Goal: Task Accomplishment & Management: Manage account settings

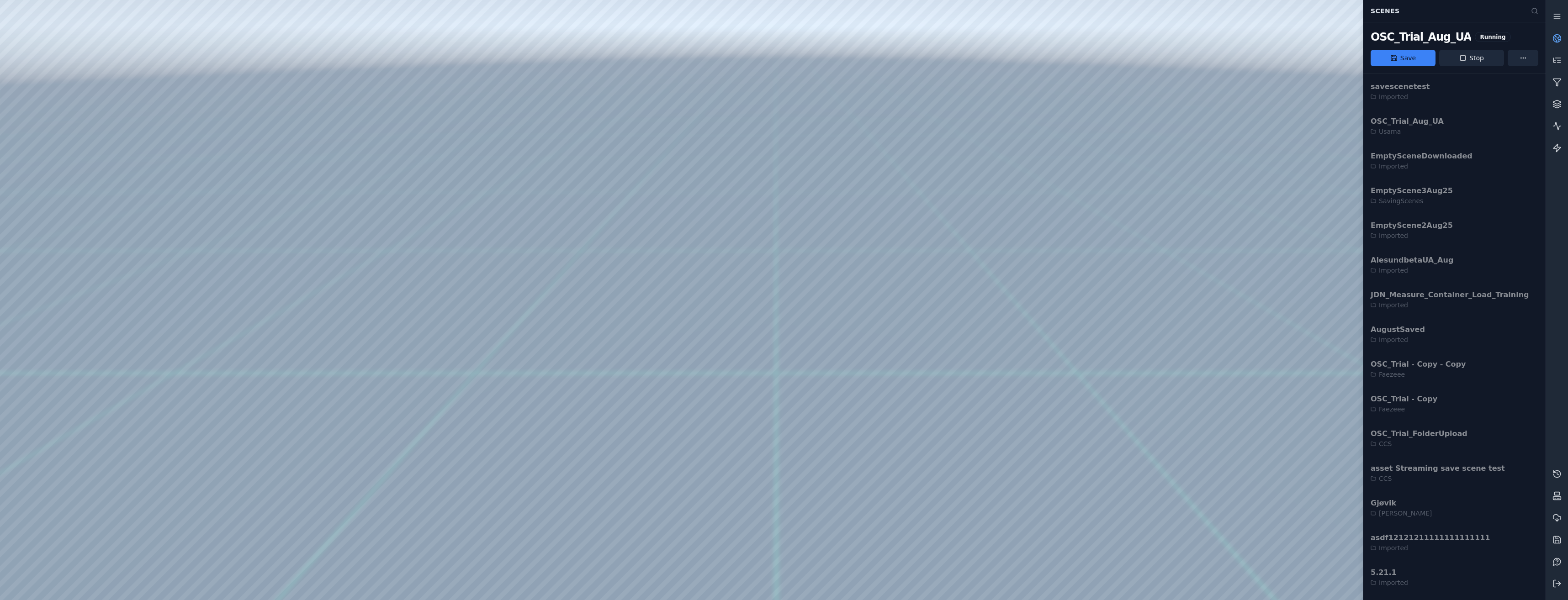
drag, startPoint x: 948, startPoint y: 378, endPoint x: 919, endPoint y: 475, distance: 101.2
click at [1560, 13] on icon at bounding box center [1556, 16] width 9 height 9
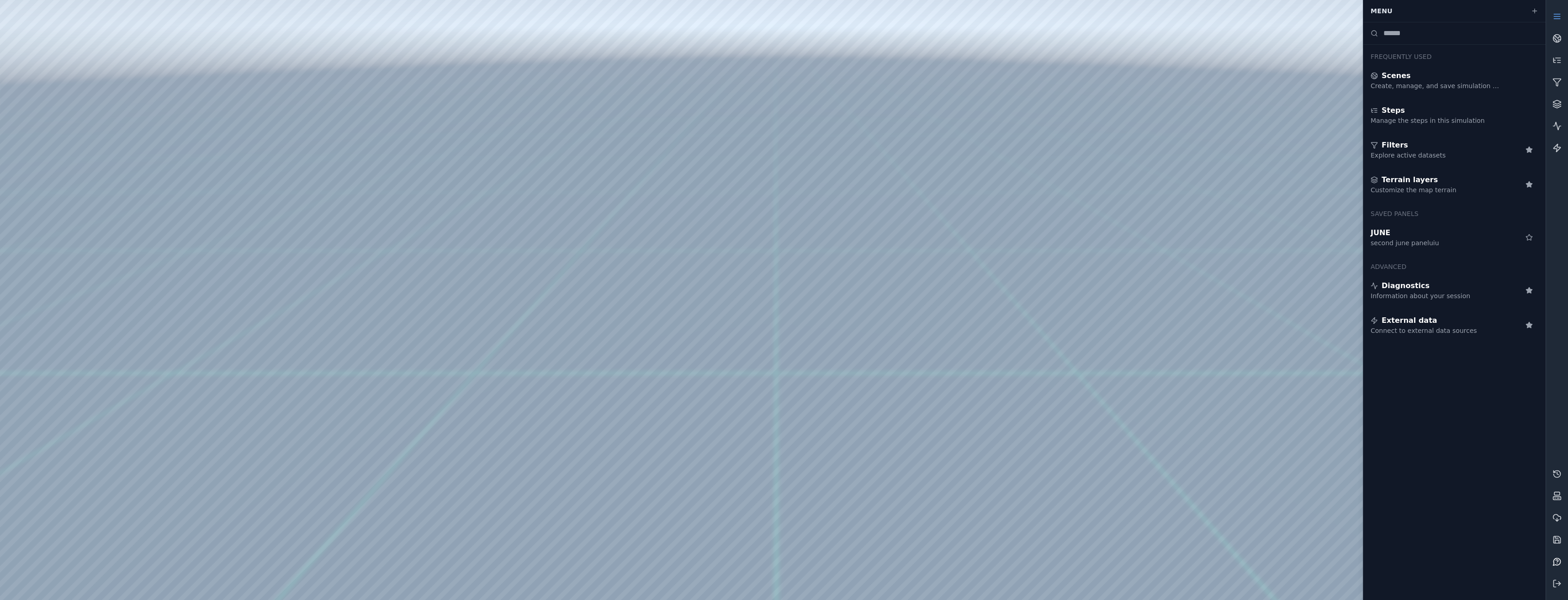
click at [1552, 560] on icon at bounding box center [1556, 562] width 9 height 9
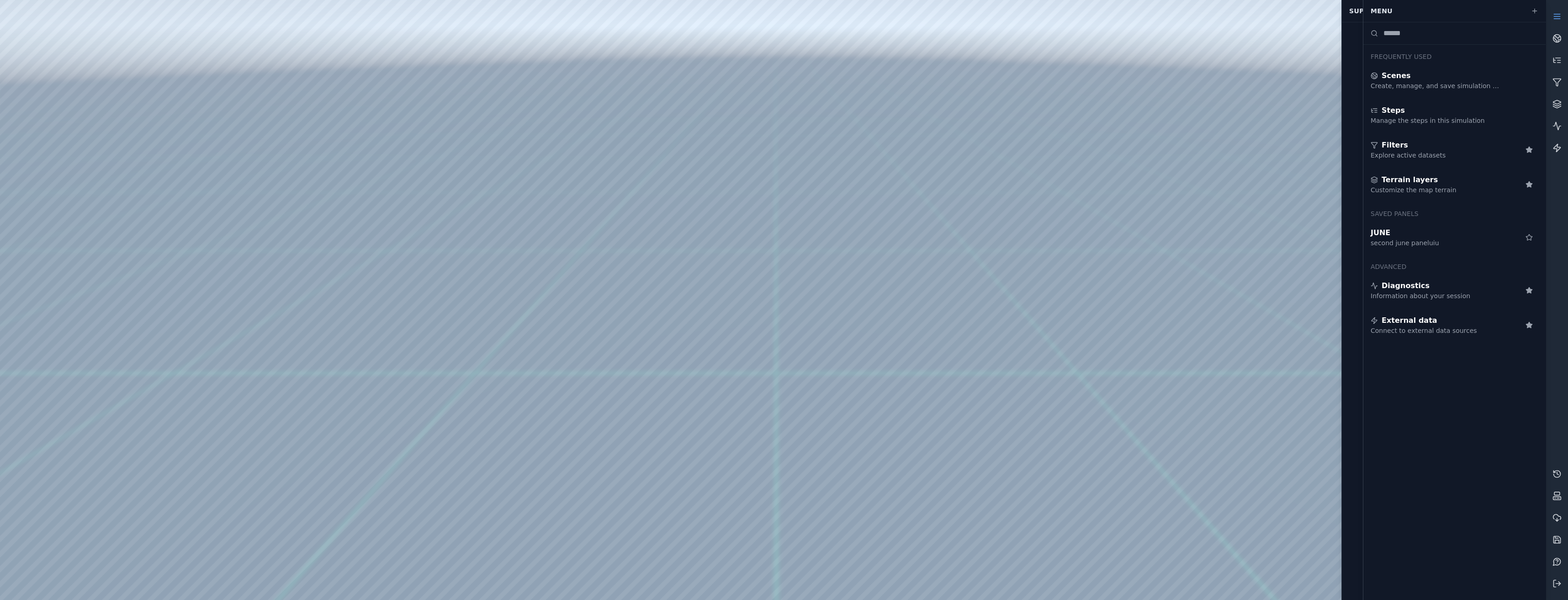
click at [1564, 16] on link at bounding box center [1557, 16] width 22 height 22
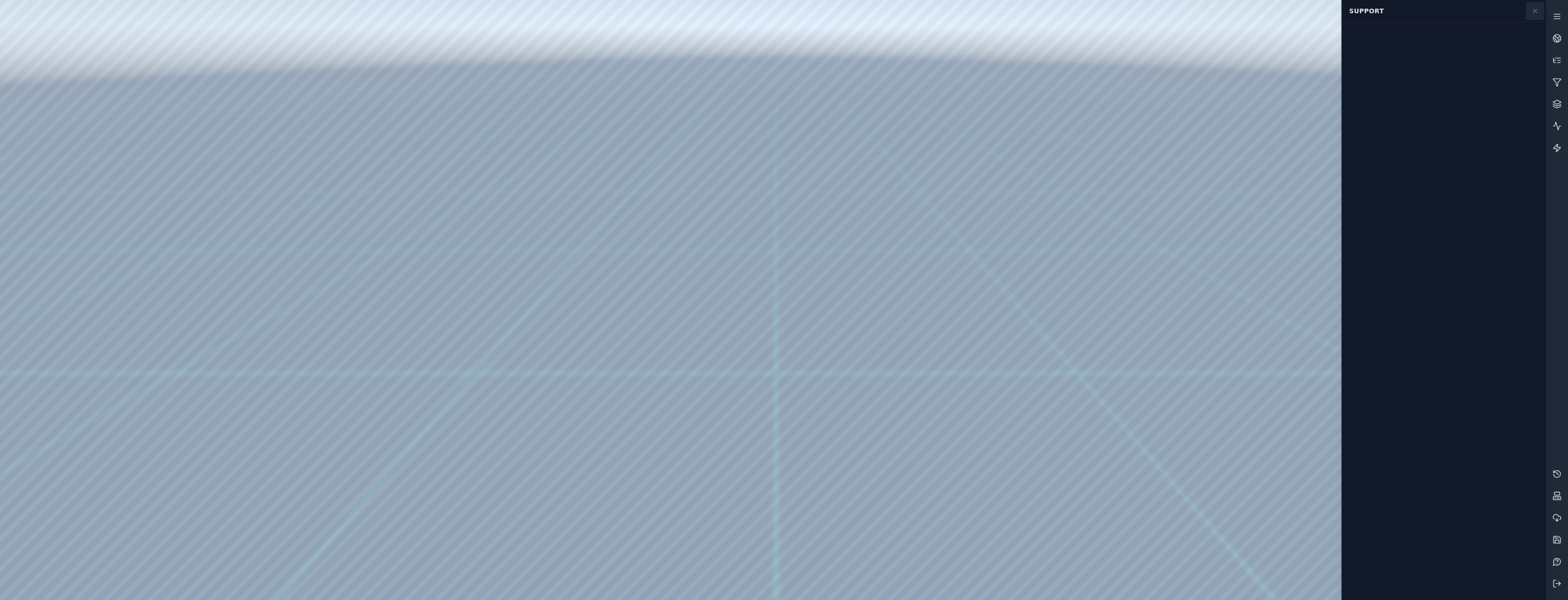
click at [1534, 13] on icon at bounding box center [1535, 11] width 7 height 7
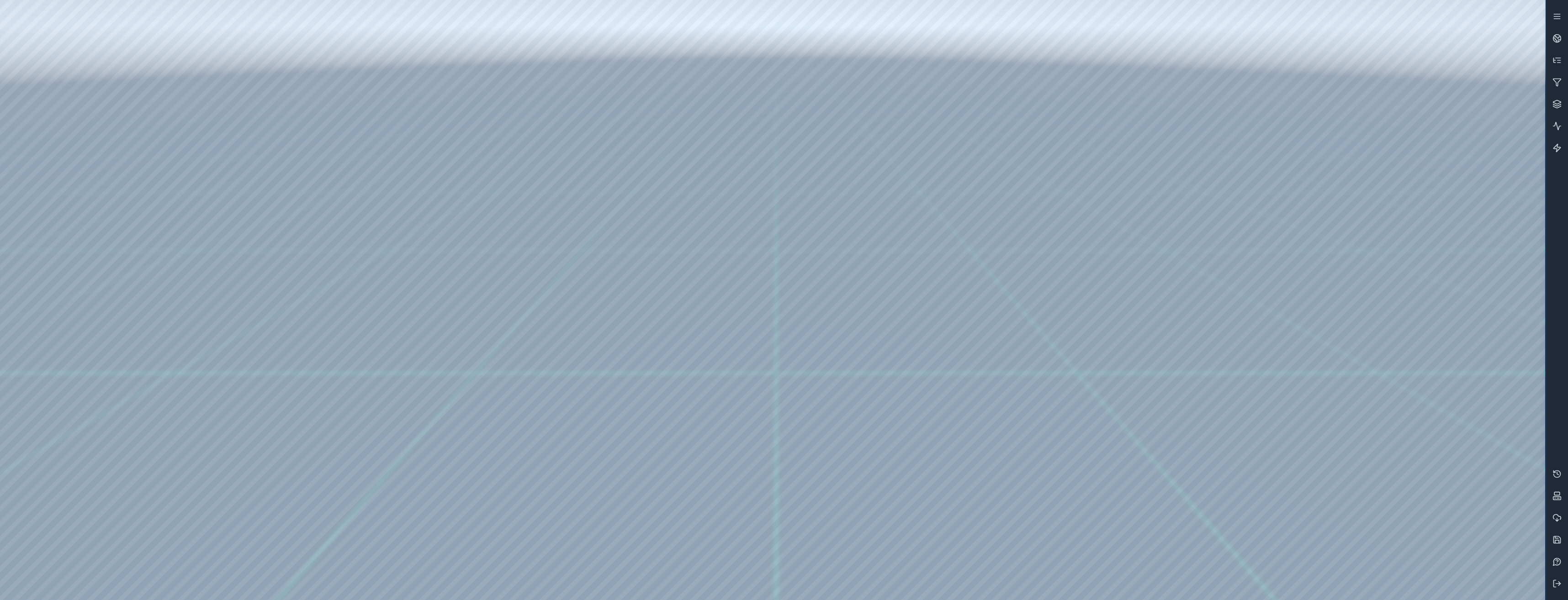
click at [1325, 212] on div at bounding box center [772, 300] width 1545 height 600
drag, startPoint x: 674, startPoint y: 341, endPoint x: 723, endPoint y: 391, distance: 70.0
drag, startPoint x: 759, startPoint y: 428, endPoint x: 740, endPoint y: 407, distance: 28.3
click at [1550, 34] on link at bounding box center [1557, 38] width 22 height 22
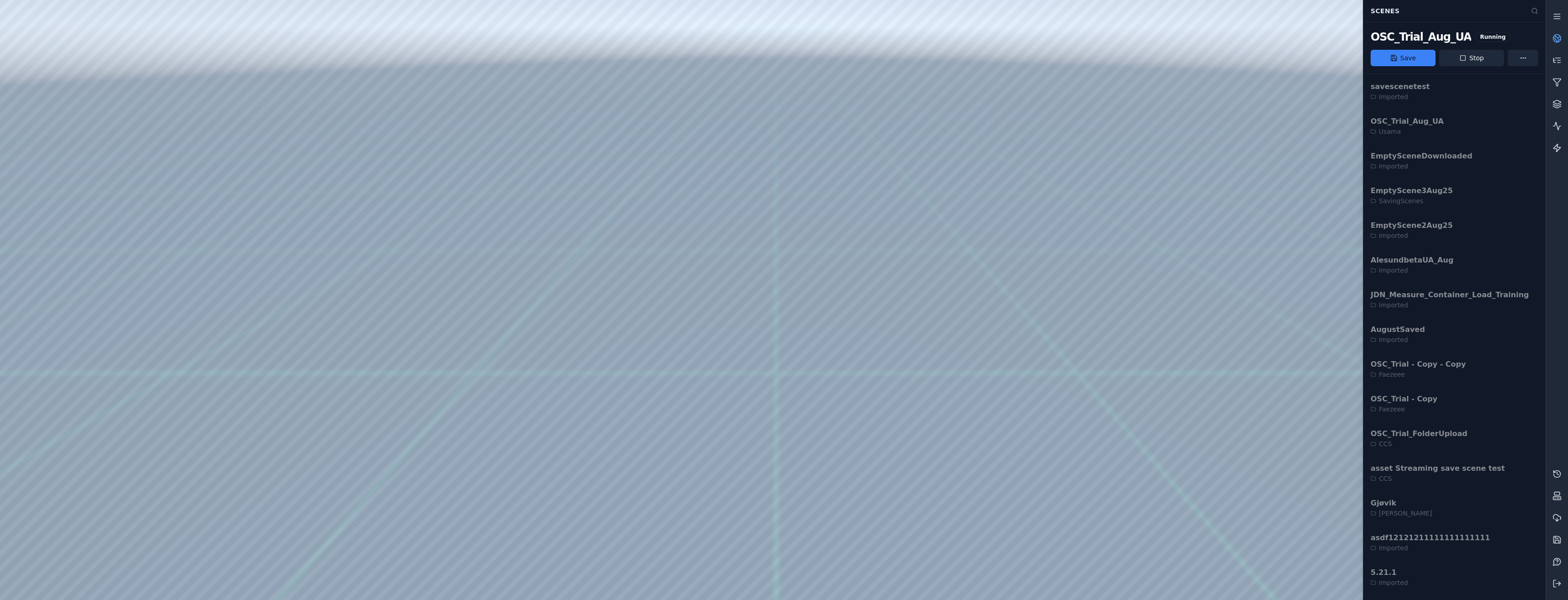
click at [1550, 34] on link at bounding box center [1557, 38] width 22 height 22
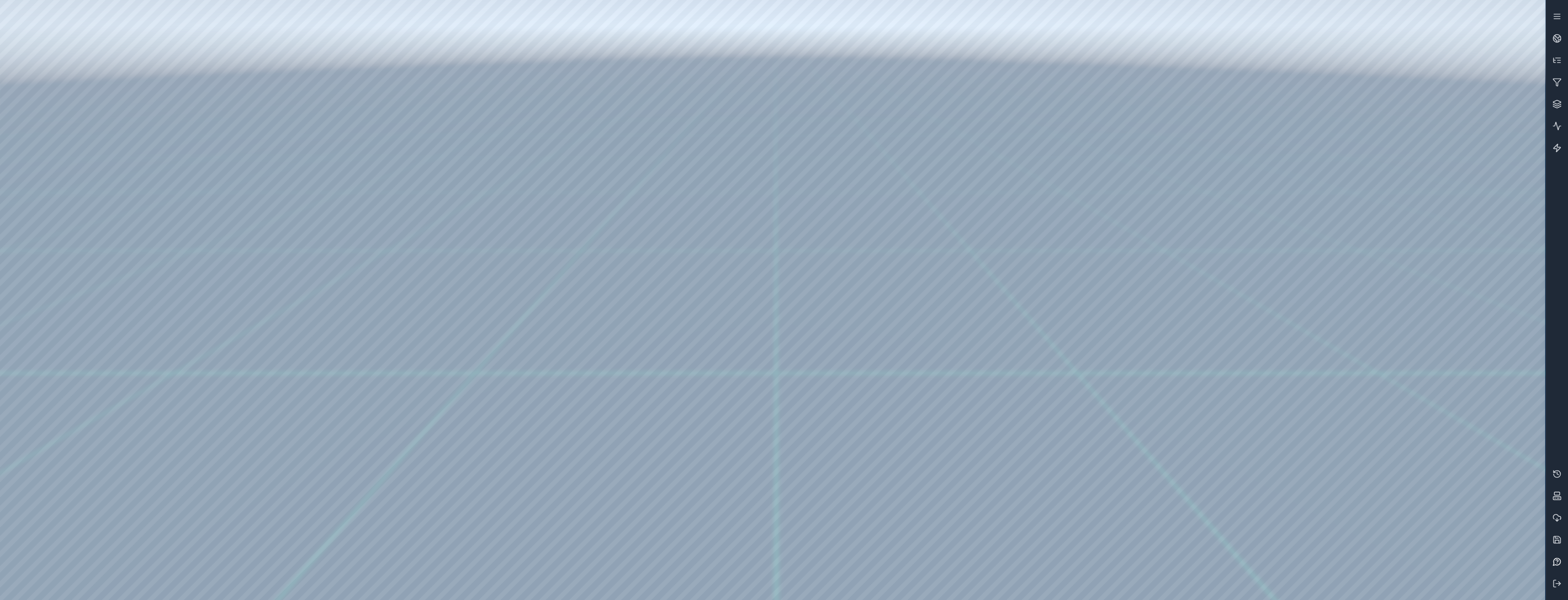
click at [1554, 557] on icon at bounding box center [1556, 562] width 9 height 9
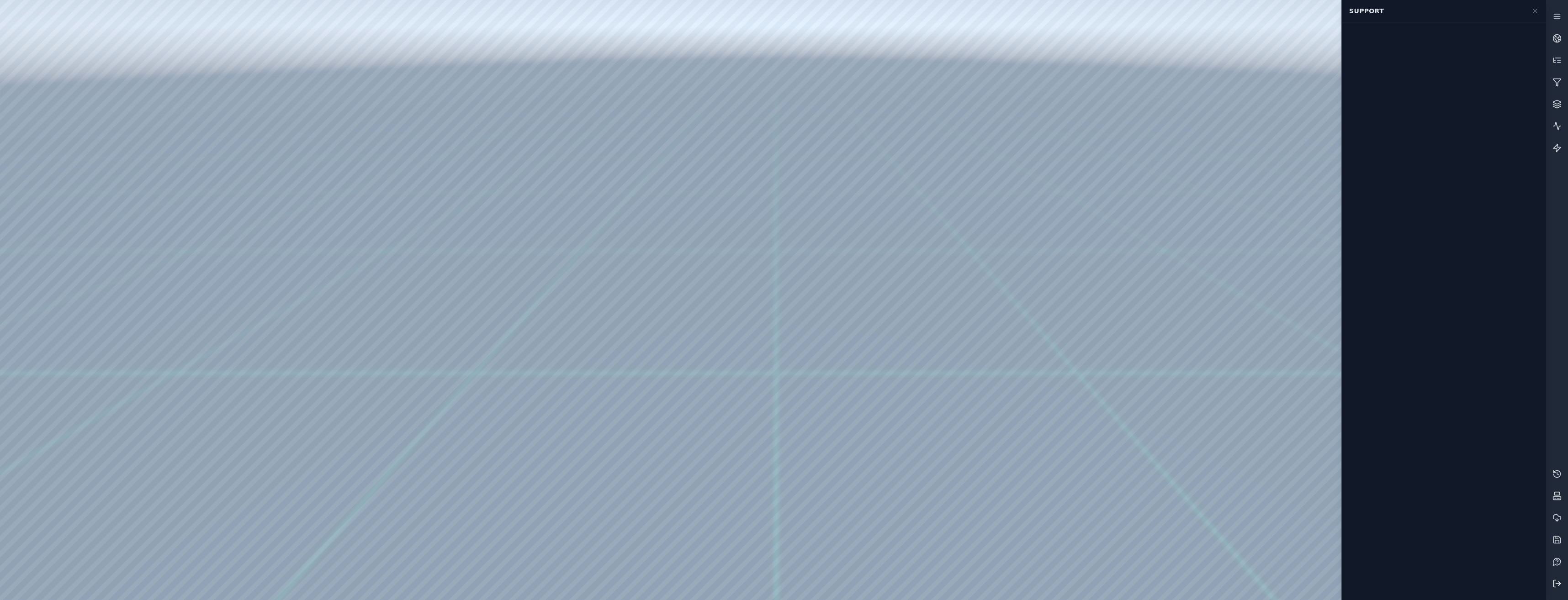
click at [1560, 591] on button at bounding box center [1557, 584] width 22 height 22
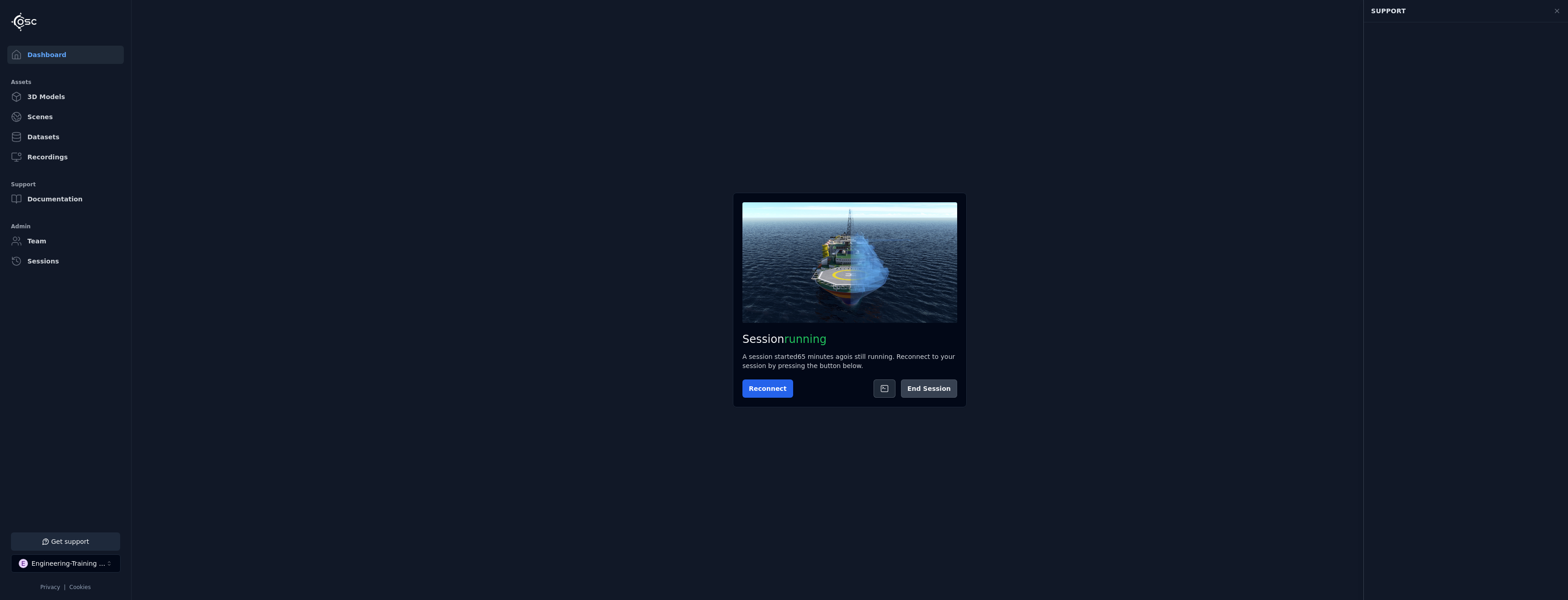
click at [933, 393] on button "End Session" at bounding box center [929, 389] width 56 height 18
click at [90, 564] on div "Engineering-Training (SSO Staging)" at bounding box center [69, 563] width 74 height 9
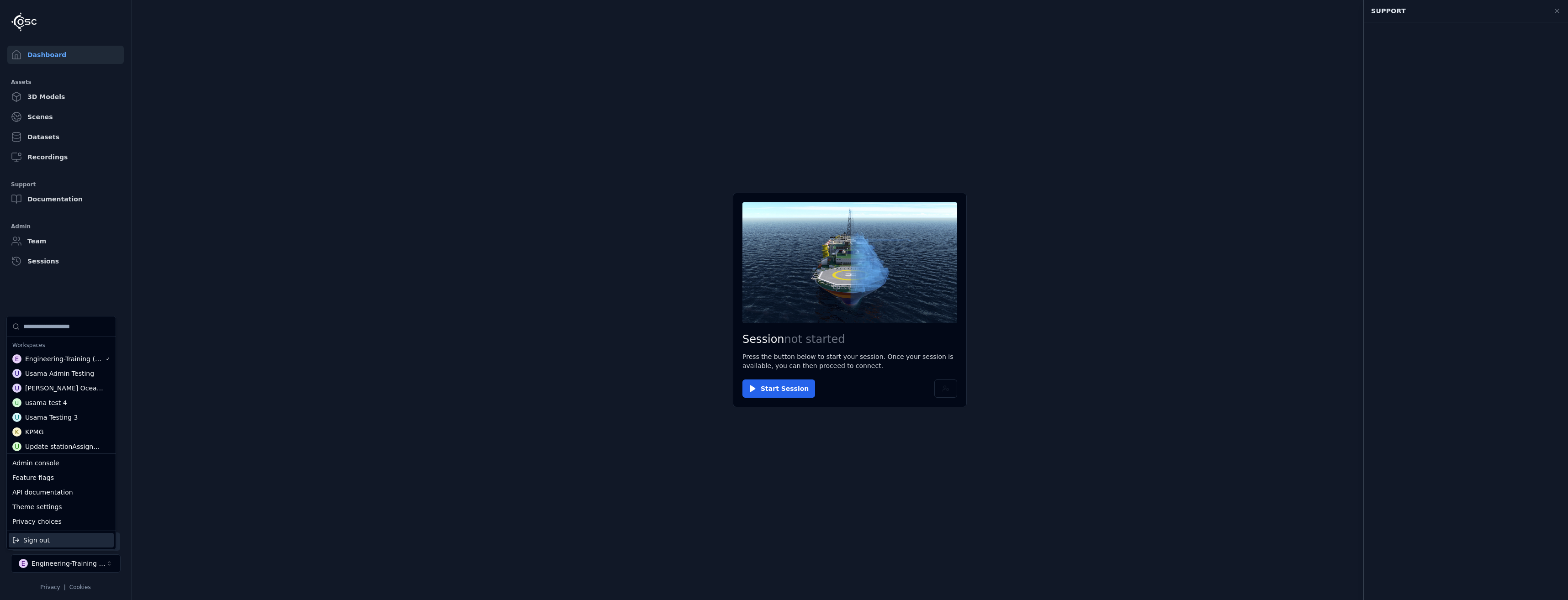
click at [82, 542] on div "Sign out" at bounding box center [61, 540] width 105 height 15
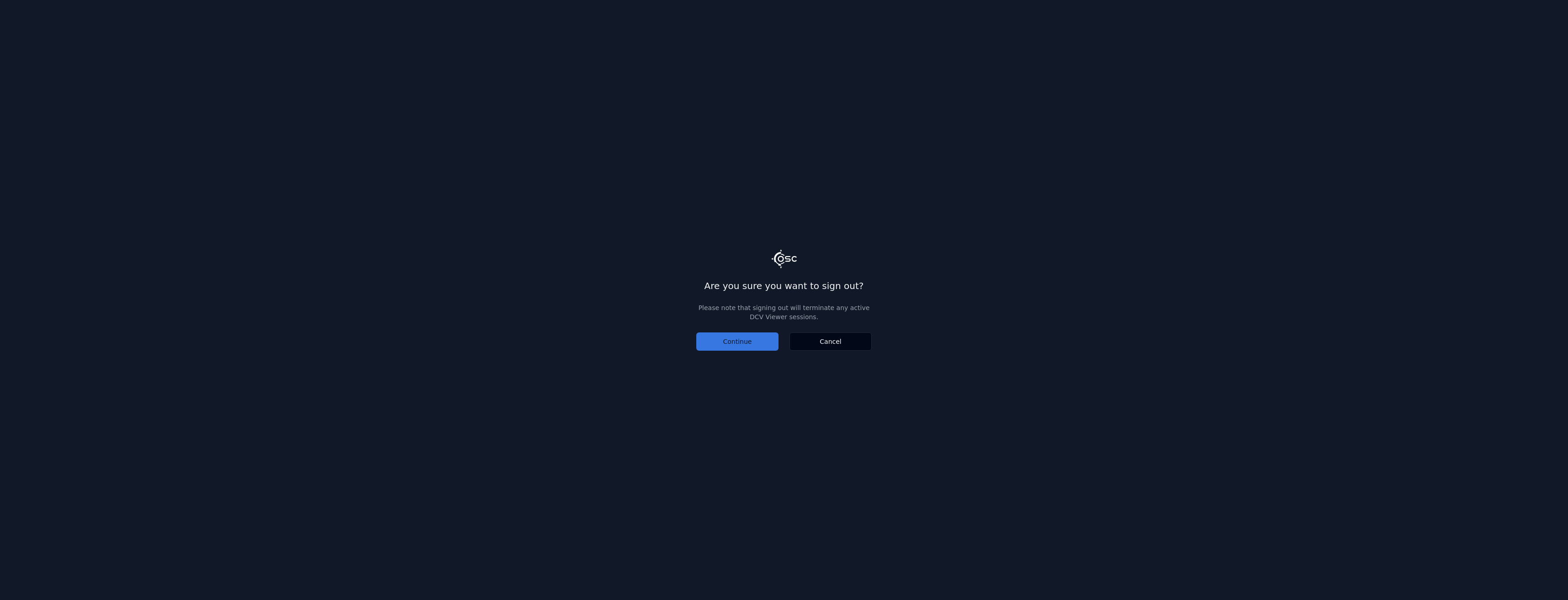
click at [742, 338] on button "Continue" at bounding box center [737, 341] width 82 height 18
